Goal: Task Accomplishment & Management: Use online tool/utility

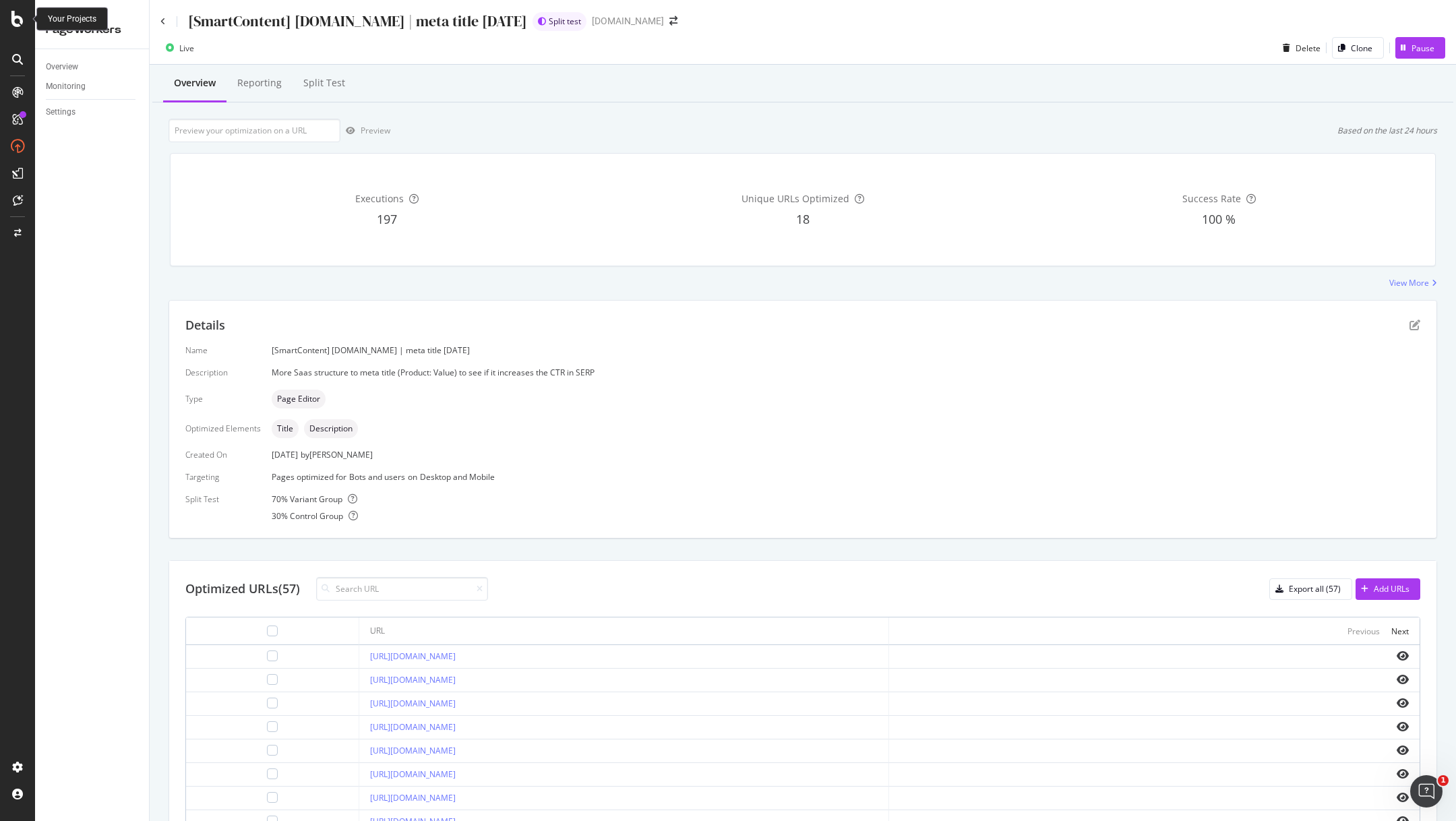
click at [15, 24] on icon at bounding box center [17, 19] width 12 height 16
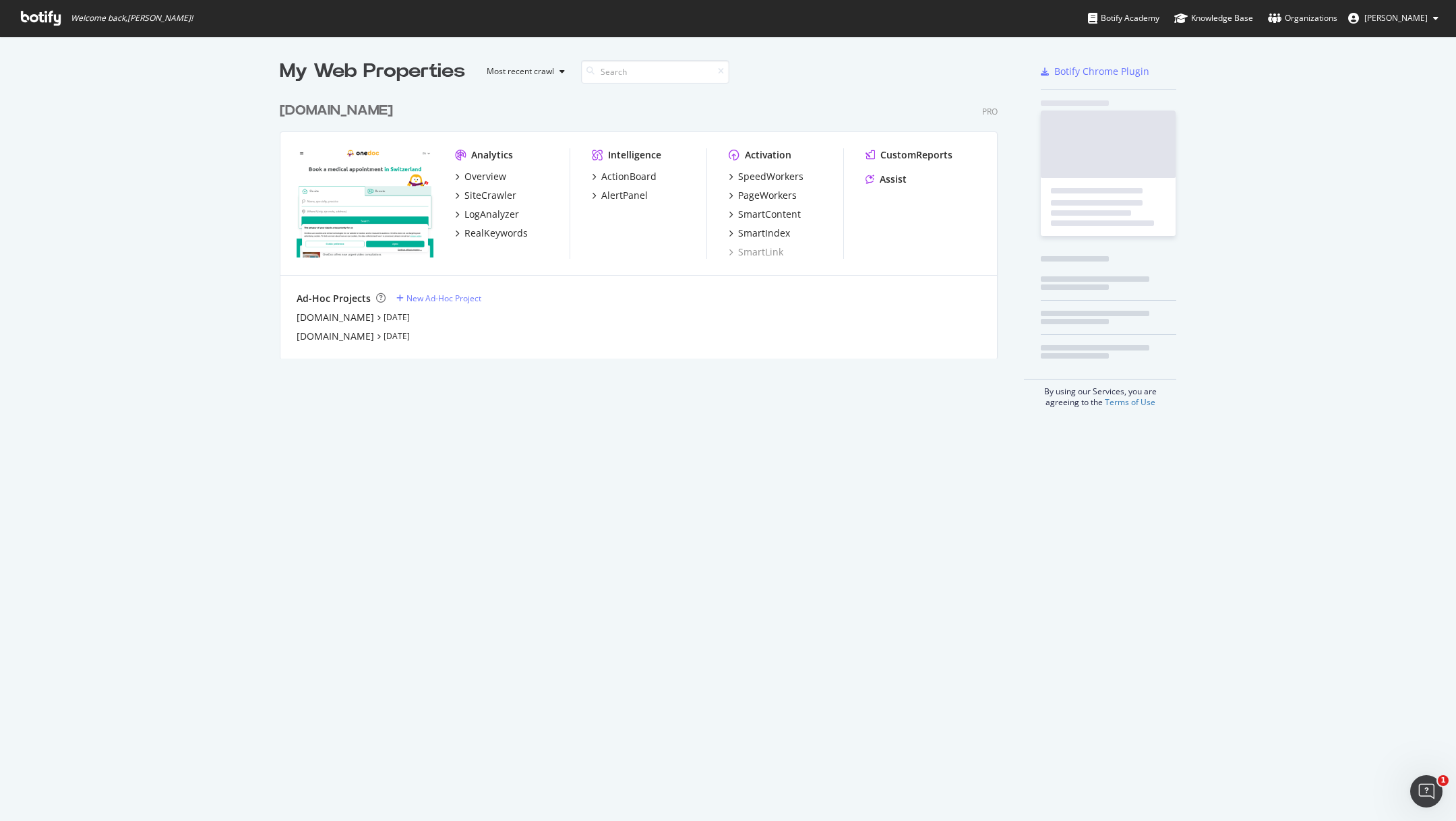
scroll to position [821, 1456]
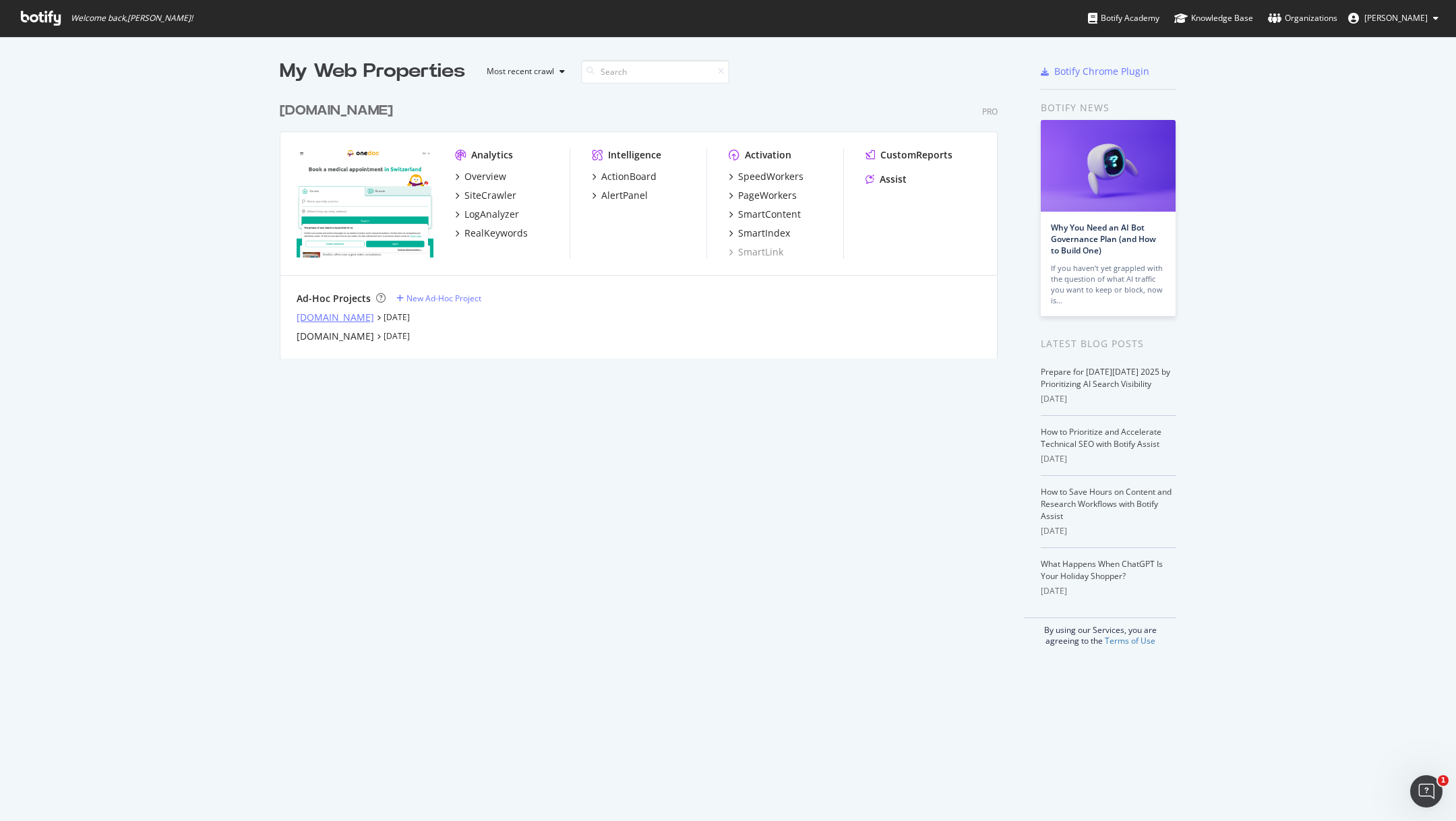
click at [334, 320] on div "[DOMAIN_NAME]" at bounding box center [335, 317] width 78 height 13
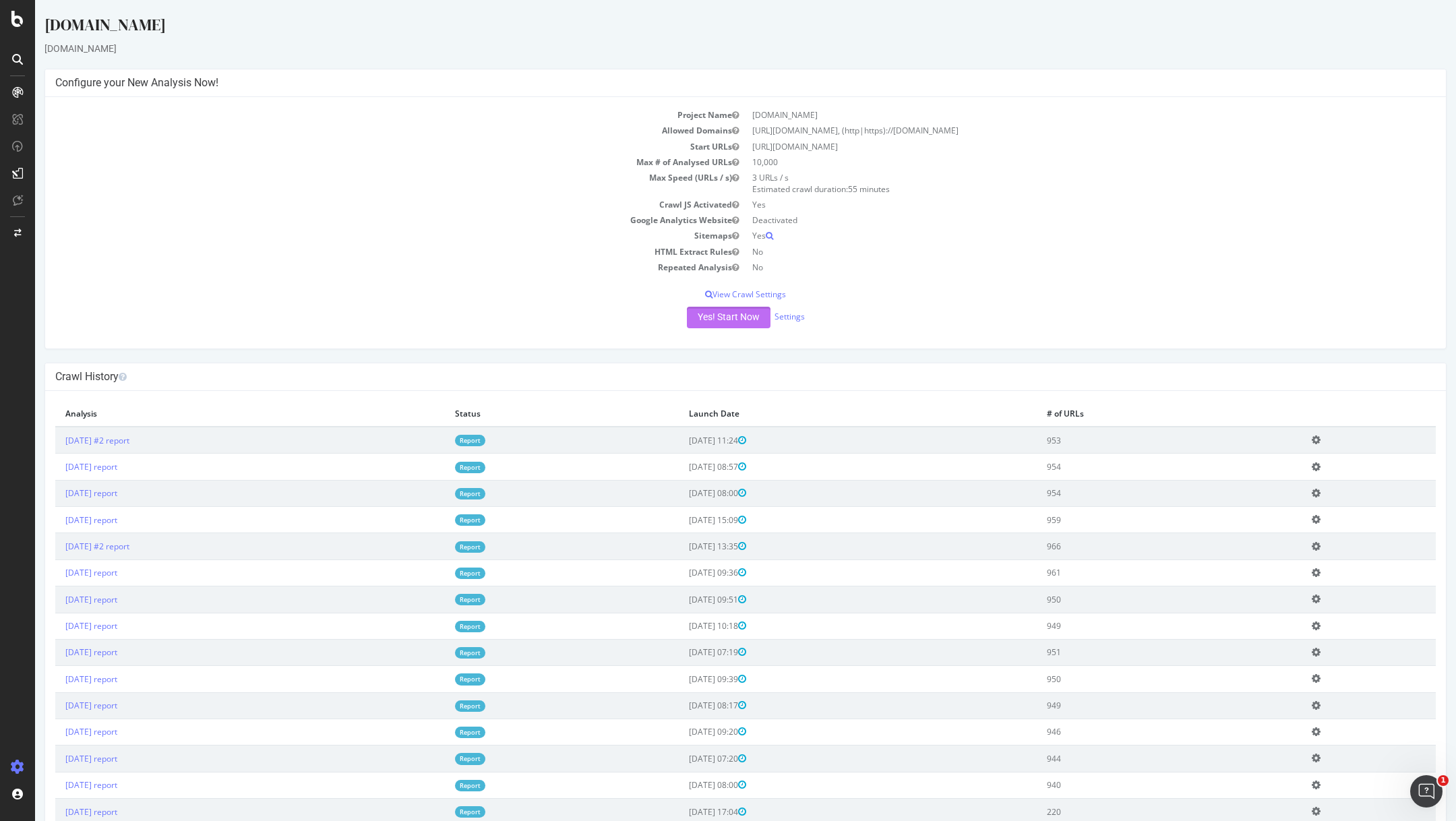
click at [728, 315] on button "Yes! Start Now" at bounding box center [728, 317] width 83 height 22
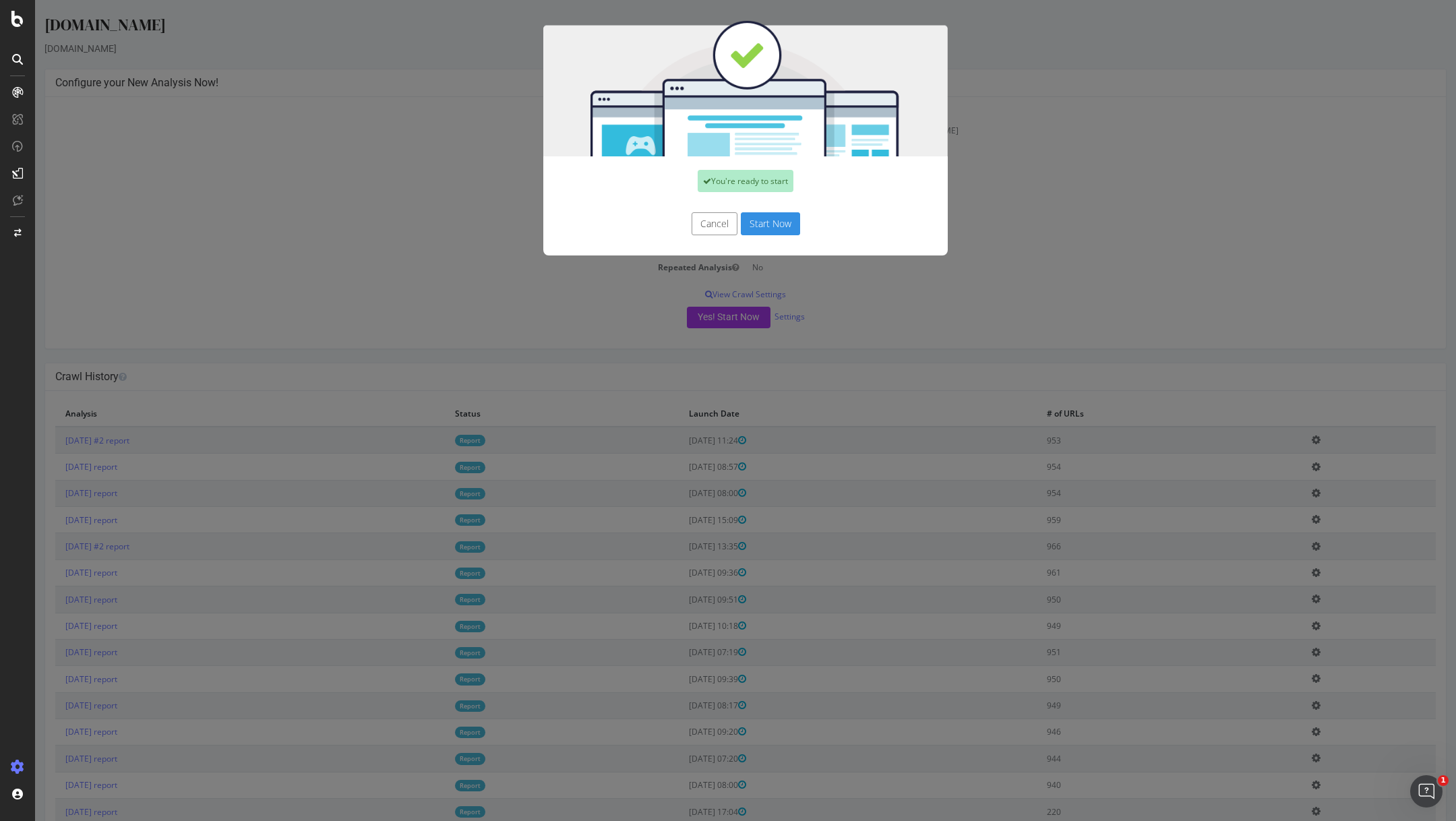
click at [773, 211] on div "Cancel Start Now" at bounding box center [745, 230] width 405 height 50
click at [773, 238] on div "Cancel Start Now" at bounding box center [745, 230] width 405 height 50
click at [773, 229] on button "Start Now" at bounding box center [770, 223] width 59 height 23
